Goal: Navigation & Orientation: Go to known website

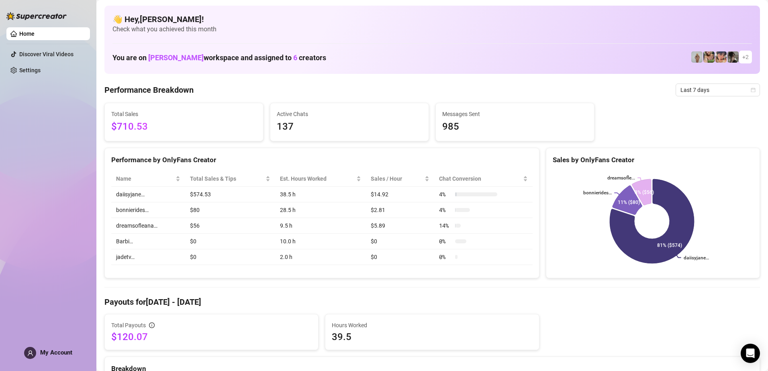
click at [641, 47] on div "👋 Hey, Noemi ! Check what you achieved this month You are on Riley Hasken works…" at bounding box center [432, 40] width 656 height 68
click at [35, 36] on link "Home" at bounding box center [26, 34] width 15 height 6
